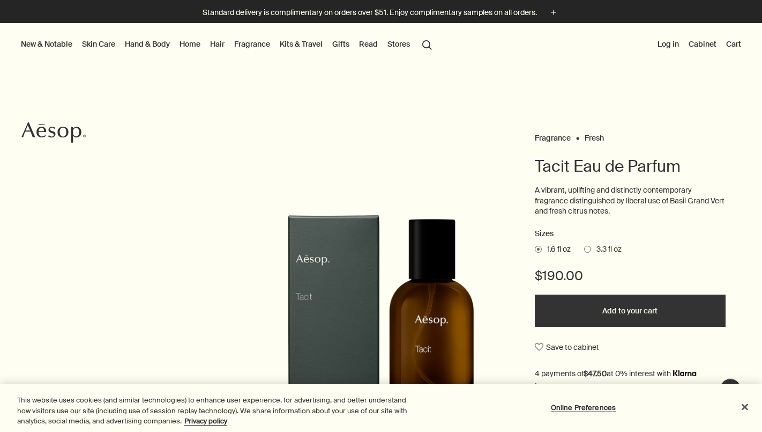
click at [550, 135] on link "Fragrance" at bounding box center [553, 138] width 36 height 10
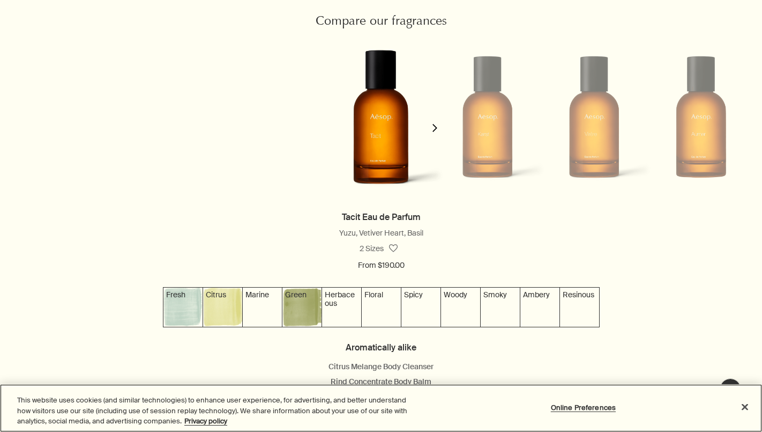
scroll to position [984, 0]
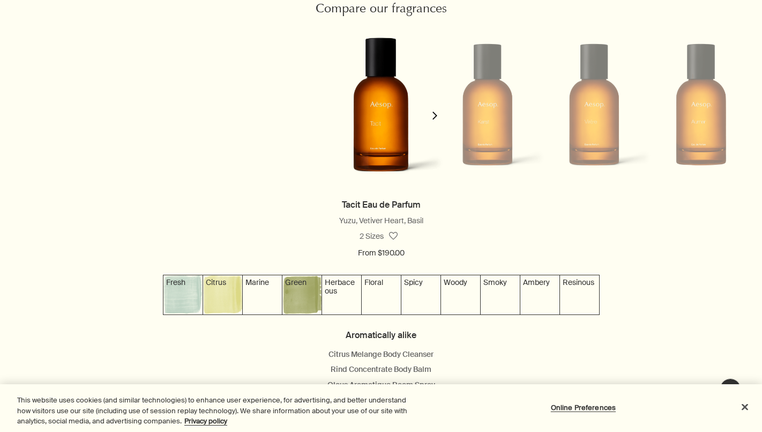
click at [436, 114] on polygon "button" at bounding box center [435, 116] width 5 height 8
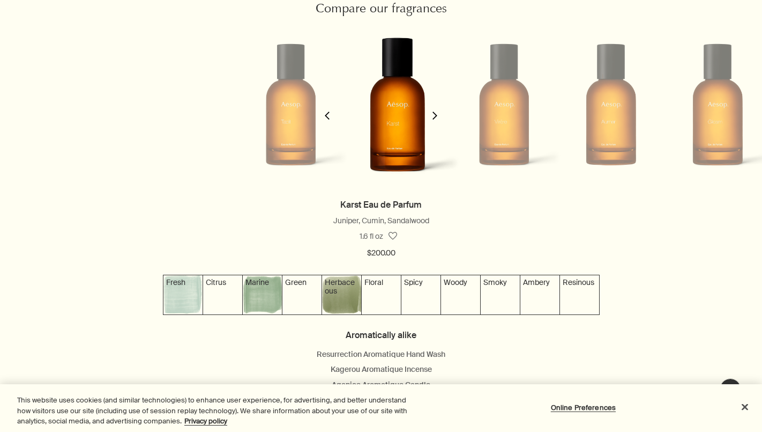
scroll to position [0, 107]
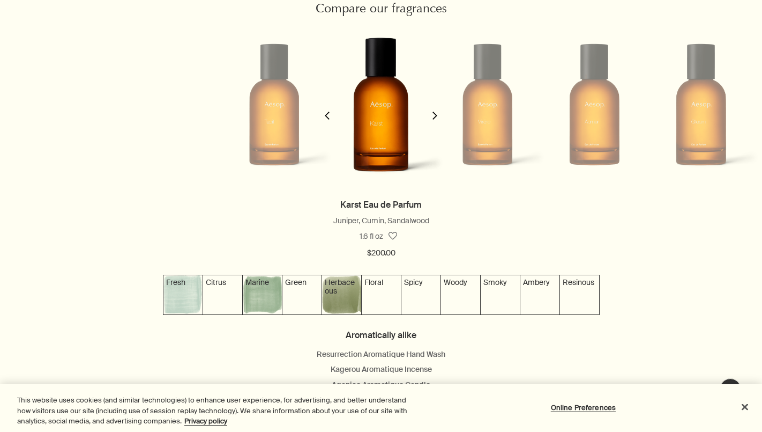
click at [436, 114] on polygon "button" at bounding box center [435, 116] width 5 height 8
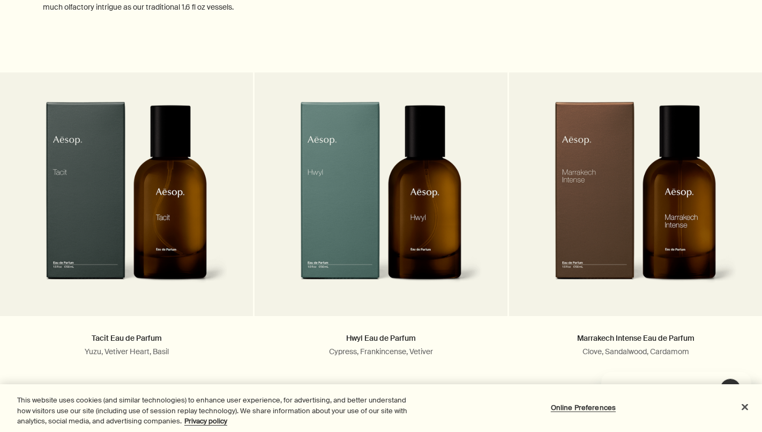
scroll to position [0, 0]
